Goal: Find specific page/section: Find specific page/section

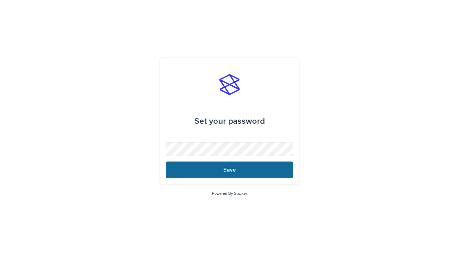
click at [192, 171] on button "Save" at bounding box center [230, 169] width 128 height 17
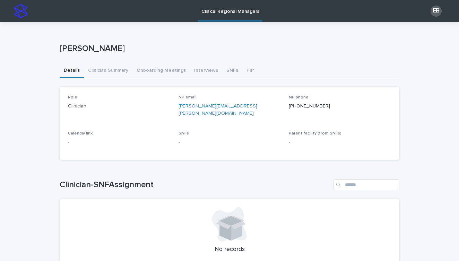
click at [99, 63] on div "[PERSON_NAME]" at bounding box center [230, 50] width 340 height 28
click at [105, 69] on button "Clinician Summary" at bounding box center [108, 71] width 49 height 15
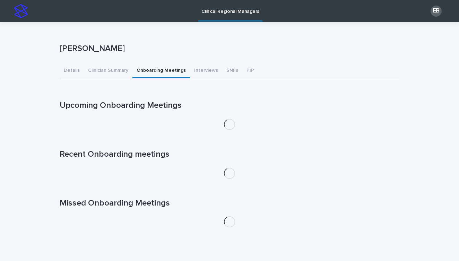
click at [149, 72] on button "Onboarding Meetings" at bounding box center [161, 71] width 58 height 15
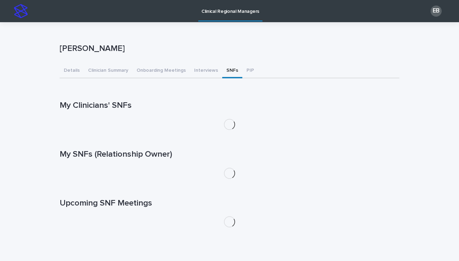
click at [223, 72] on button "SNFs" at bounding box center [232, 71] width 20 height 15
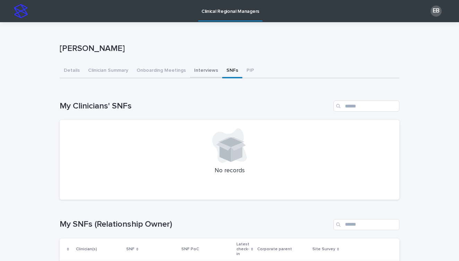
click at [202, 71] on button "Interviews" at bounding box center [206, 71] width 32 height 15
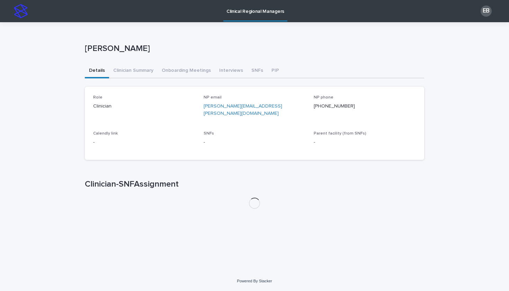
click at [99, 71] on button "Details" at bounding box center [97, 71] width 24 height 15
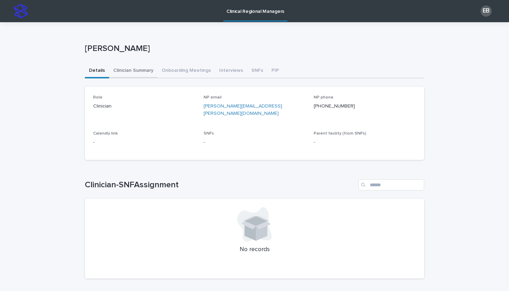
click at [137, 74] on button "Clinician Summary" at bounding box center [133, 71] width 49 height 15
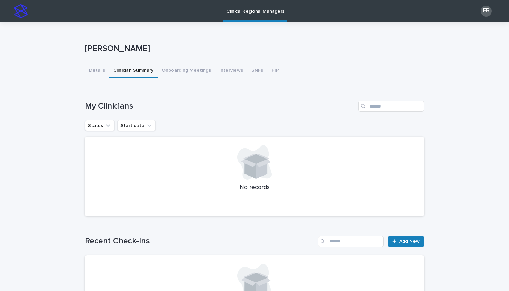
scroll to position [-1, 0]
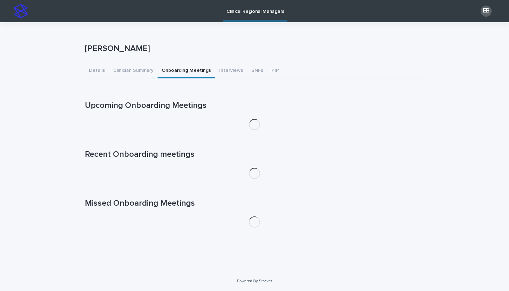
click at [181, 72] on button "Onboarding Meetings" at bounding box center [187, 71] width 58 height 15
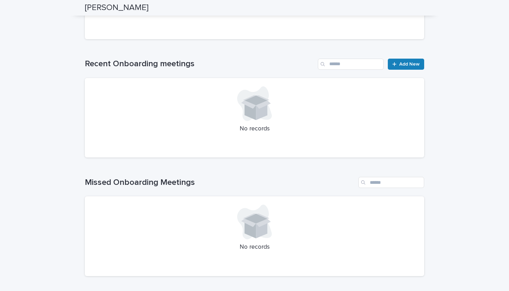
scroll to position [57, 0]
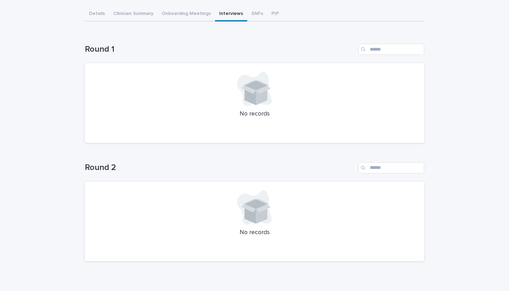
click at [230, 15] on div "Clinical Regional Managers EB Loading... Saving… Loading... Saving… Ella Beards…" at bounding box center [254, 132] width 509 height 378
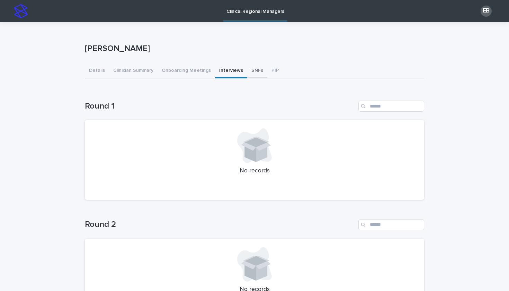
scroll to position [-1, 0]
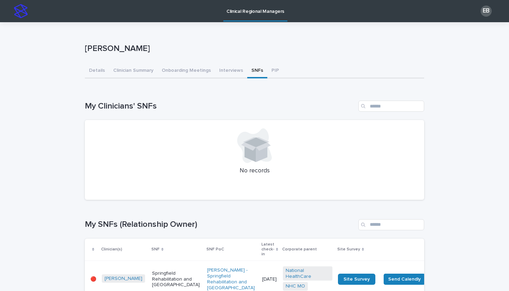
click at [252, 70] on button "SNFs" at bounding box center [257, 71] width 20 height 15
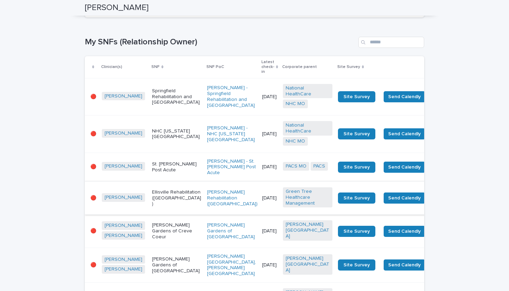
scroll to position [170, 0]
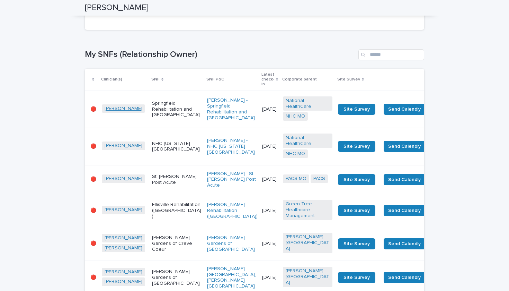
click at [120, 106] on link "Allie Jackson" at bounding box center [124, 109] width 38 height 6
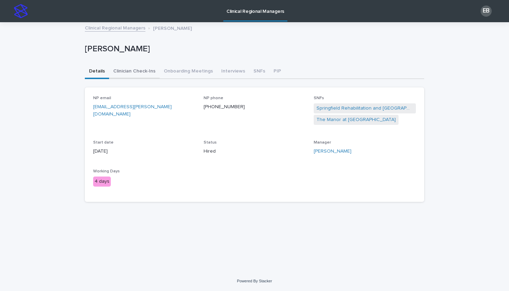
click at [140, 73] on button "Clinician Check-Ins" at bounding box center [134, 71] width 51 height 15
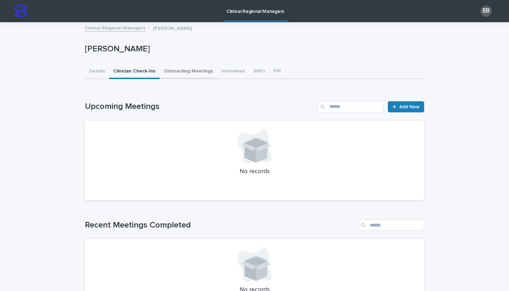
click at [182, 76] on button "Onboarding Meetings" at bounding box center [189, 71] width 58 height 15
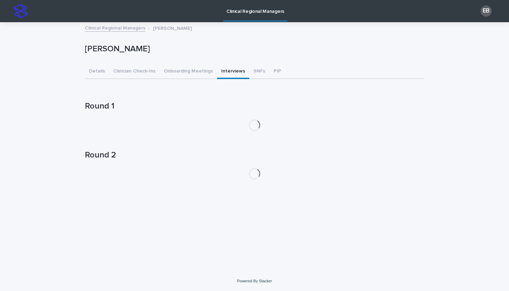
click at [235, 75] on button "Interviews" at bounding box center [233, 71] width 32 height 15
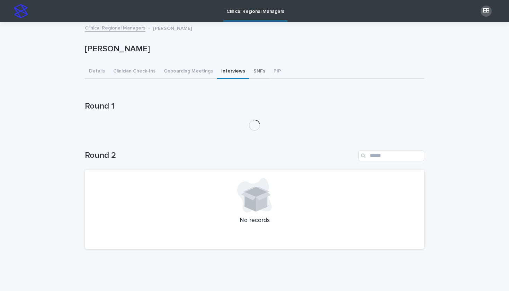
click at [255, 73] on button "SNFs" at bounding box center [259, 71] width 20 height 15
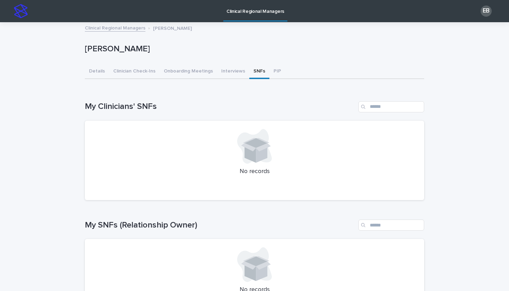
click at [108, 28] on link "Clinical Regional Managers" at bounding box center [115, 28] width 61 height 8
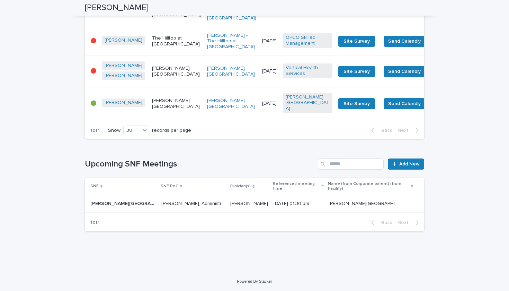
scroll to position [843, 0]
click at [344, 106] on span "Site Survey" at bounding box center [357, 103] width 26 height 5
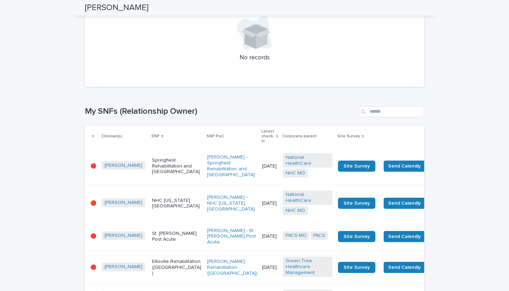
scroll to position [115, 0]
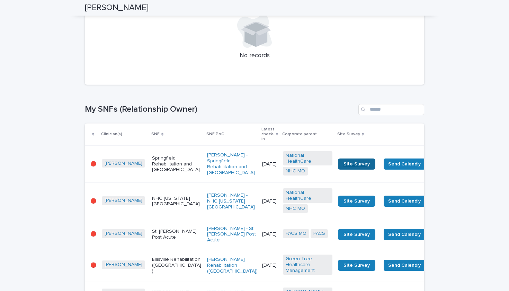
click at [338, 163] on link "Site Survey" at bounding box center [356, 163] width 37 height 11
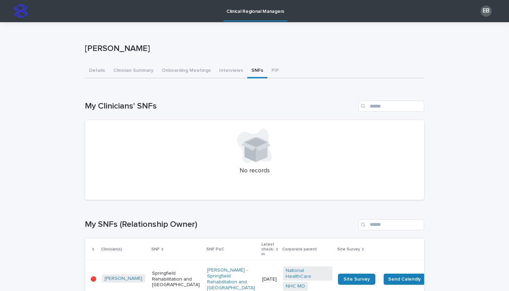
scroll to position [51, 0]
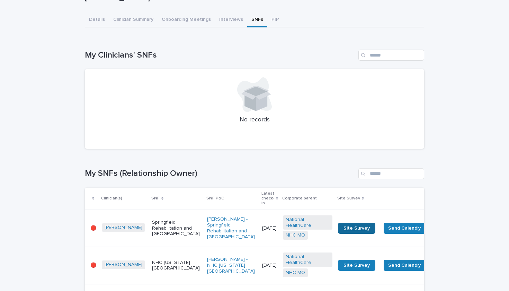
click at [344, 226] on span "Site Survey" at bounding box center [357, 228] width 26 height 5
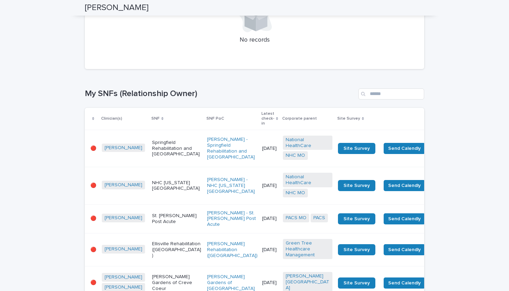
scroll to position [122, 0]
